Goal: Navigation & Orientation: Find specific page/section

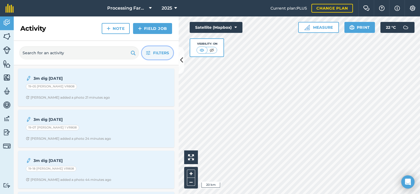
click at [156, 52] on span "Filters" at bounding box center [161, 53] width 16 height 6
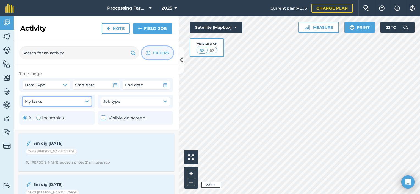
click at [81, 100] on button "My tasks" at bounding box center [57, 101] width 69 height 9
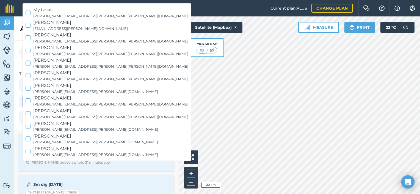
click at [51, 73] on span "[PERSON_NAME]" at bounding box center [110, 72] width 155 height 7
checkbox input "true"
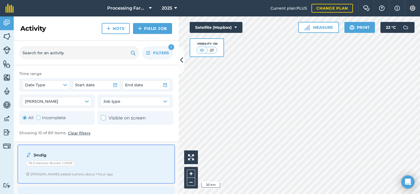
click at [50, 164] on div "76-5 Hanover Brooke I CROP" at bounding box center [50, 163] width 49 height 5
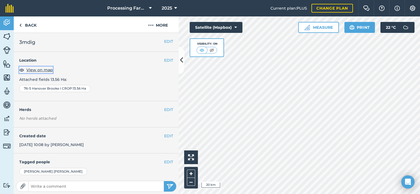
click at [44, 71] on span "View on map" at bounding box center [39, 70] width 26 height 6
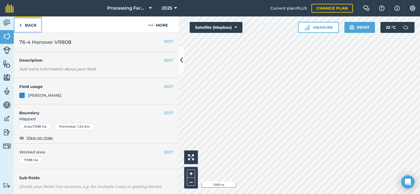
click at [25, 27] on link "Back" at bounding box center [28, 24] width 28 height 16
click at [31, 24] on link "Back" at bounding box center [28, 24] width 28 height 16
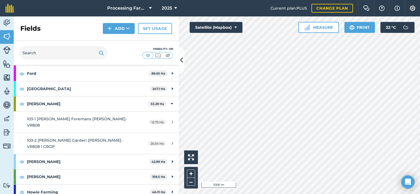
scroll to position [275, 0]
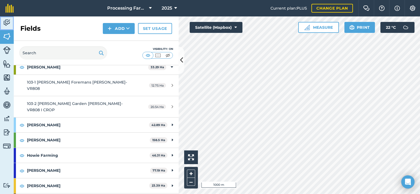
click at [9, 24] on img at bounding box center [7, 23] width 8 height 8
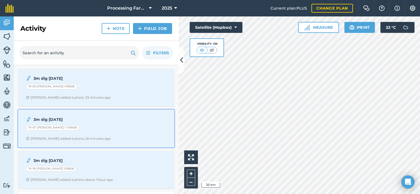
click at [76, 131] on div "19-07 [PERSON_NAME] 1 VR808" at bounding box center [96, 128] width 141 height 7
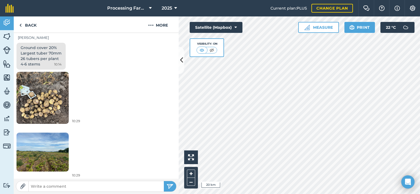
scroll to position [181, 0]
